Goal: Obtain resource: Obtain resource

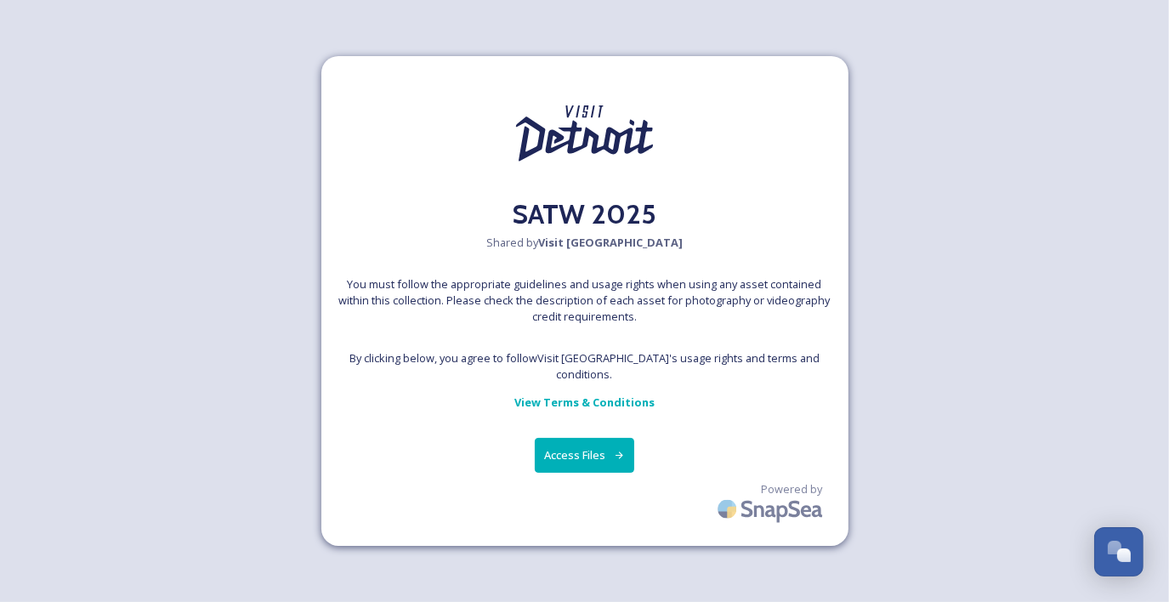
click at [591, 448] on button "Access Files" at bounding box center [584, 455] width 99 height 35
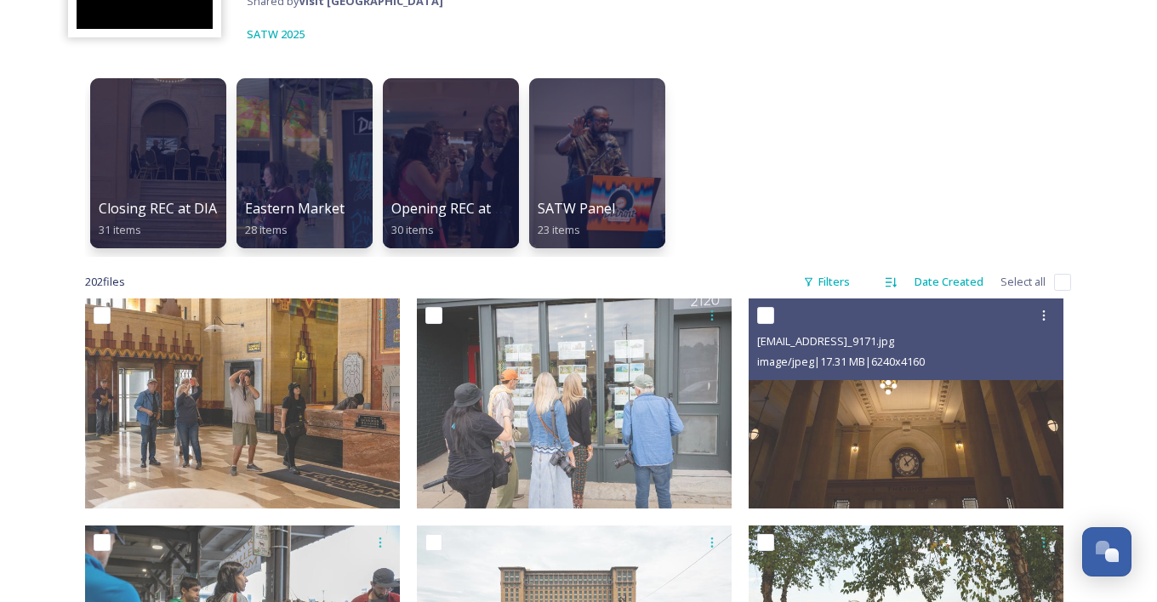
scroll to position [361, 0]
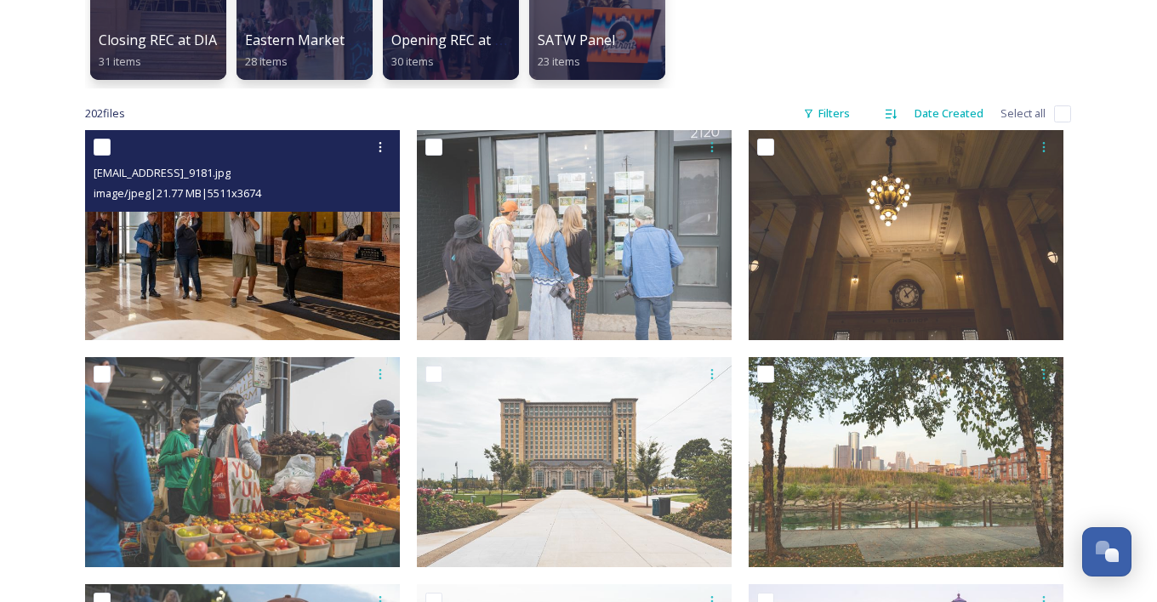
click at [325, 257] on img at bounding box center [242, 235] width 315 height 210
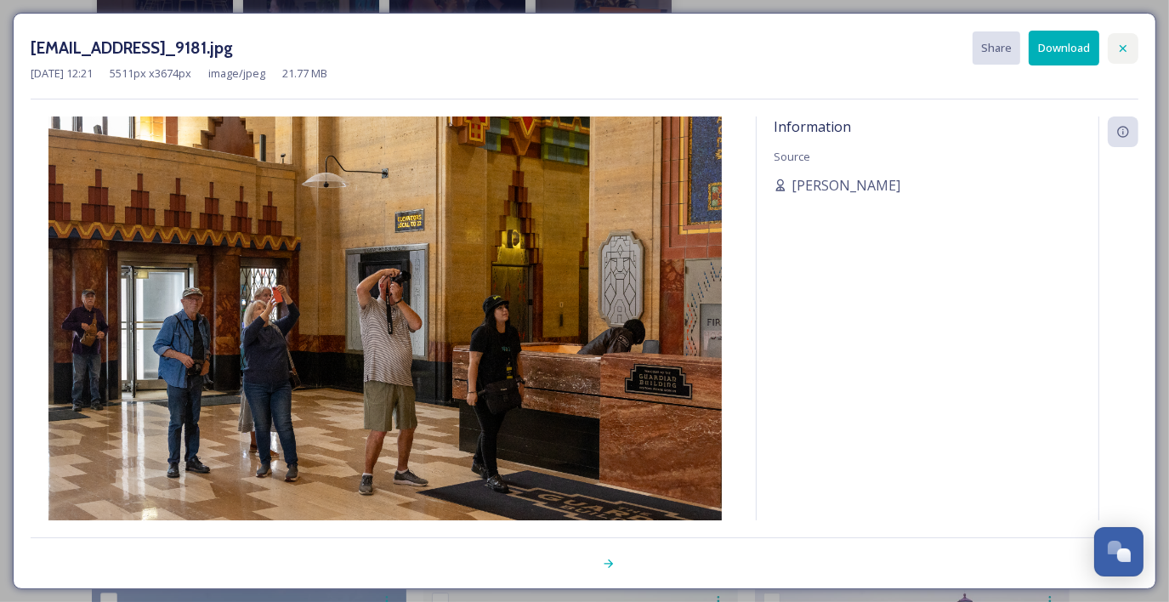
click at [1126, 42] on icon at bounding box center [1124, 49] width 14 height 14
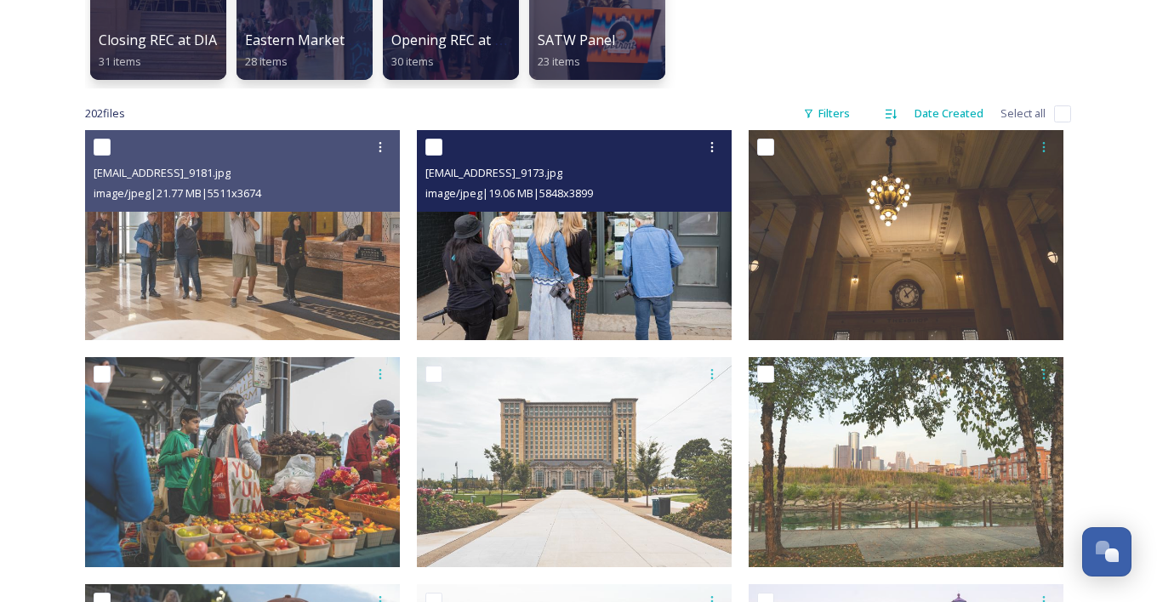
click at [634, 228] on img at bounding box center [574, 235] width 315 height 210
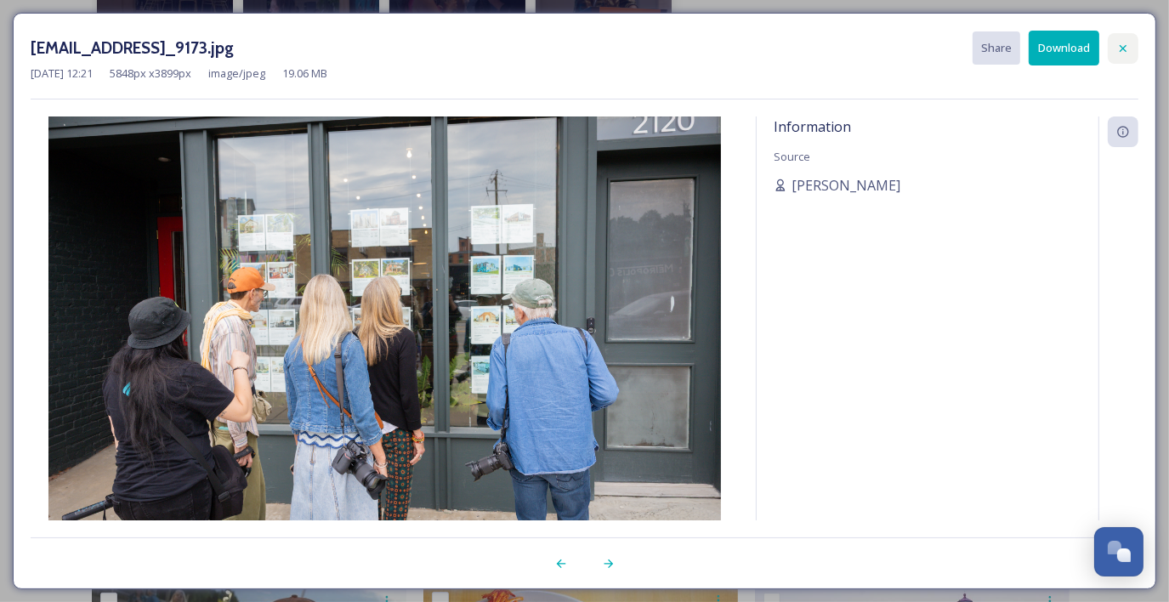
click at [1131, 48] on div at bounding box center [1123, 48] width 31 height 31
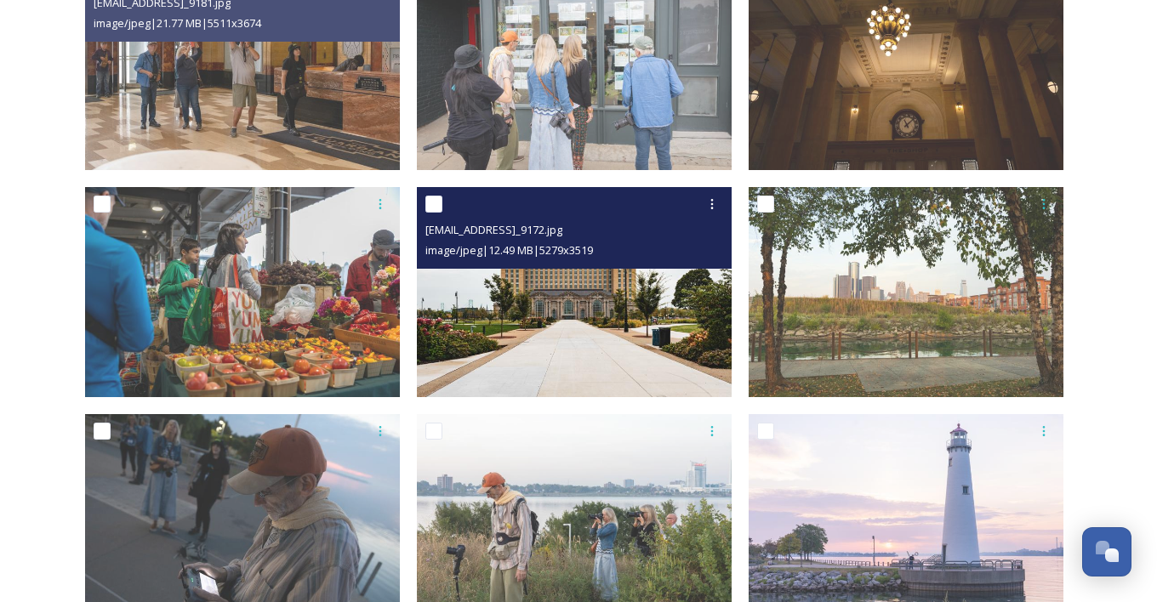
scroll to position [786, 0]
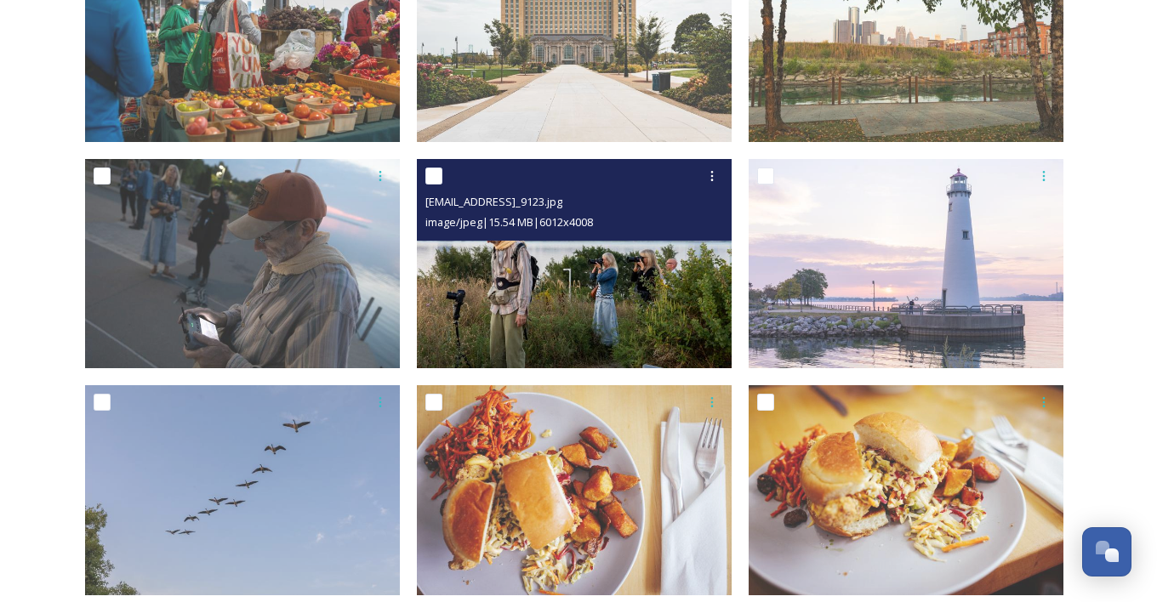
click at [634, 321] on img at bounding box center [574, 263] width 315 height 210
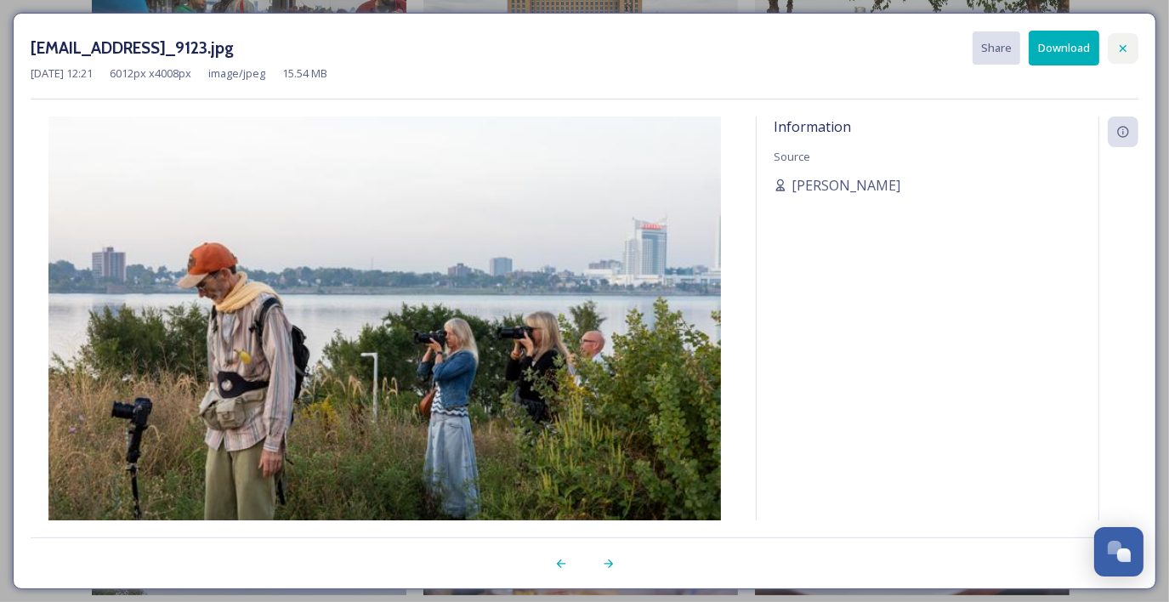
click at [1124, 42] on icon at bounding box center [1124, 49] width 14 height 14
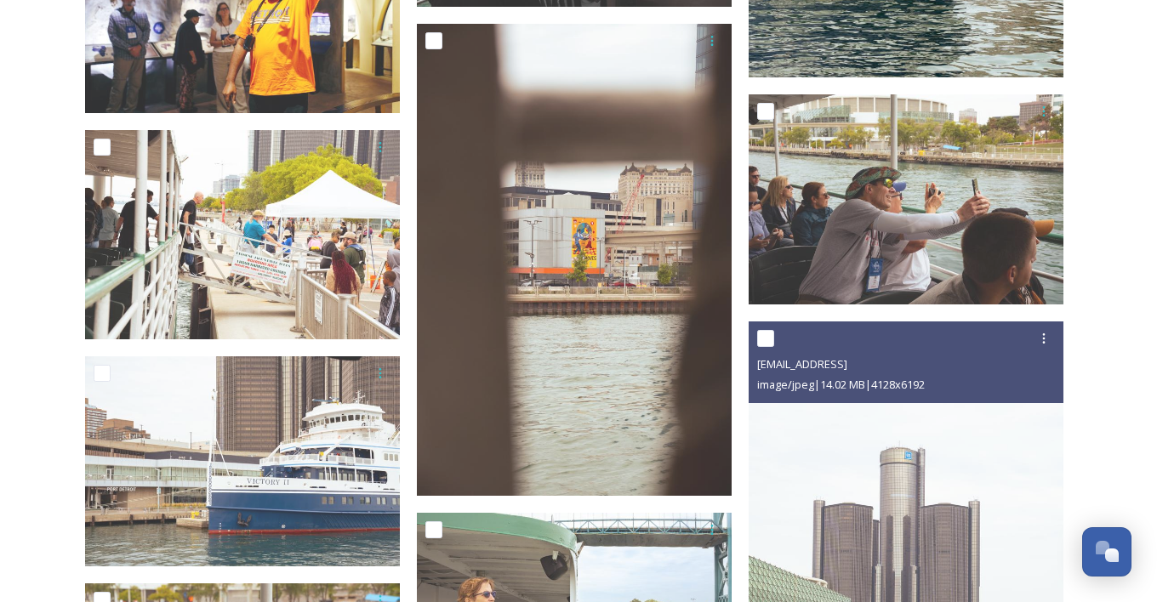
scroll to position [10310, 0]
